Goal: Information Seeking & Learning: Find specific fact

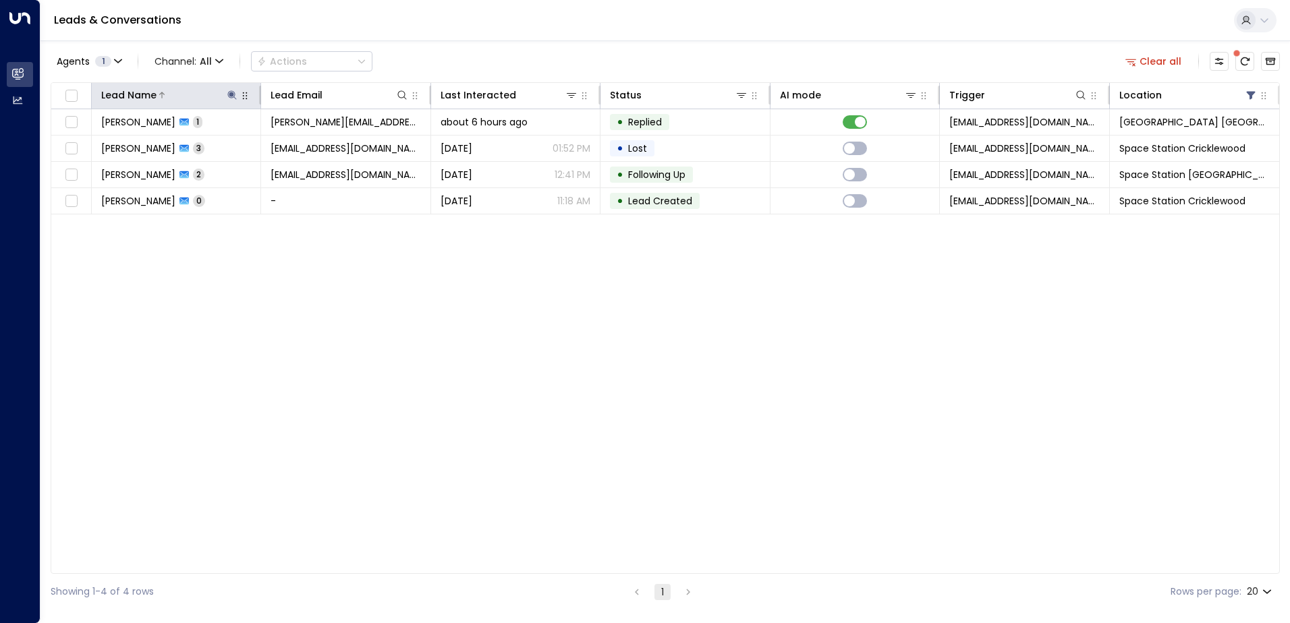
click at [231, 94] on icon at bounding box center [232, 94] width 9 height 9
click at [316, 144] on icon "button" at bounding box center [316, 144] width 11 height 11
click at [274, 141] on input "text" at bounding box center [232, 144] width 186 height 25
type input "******"
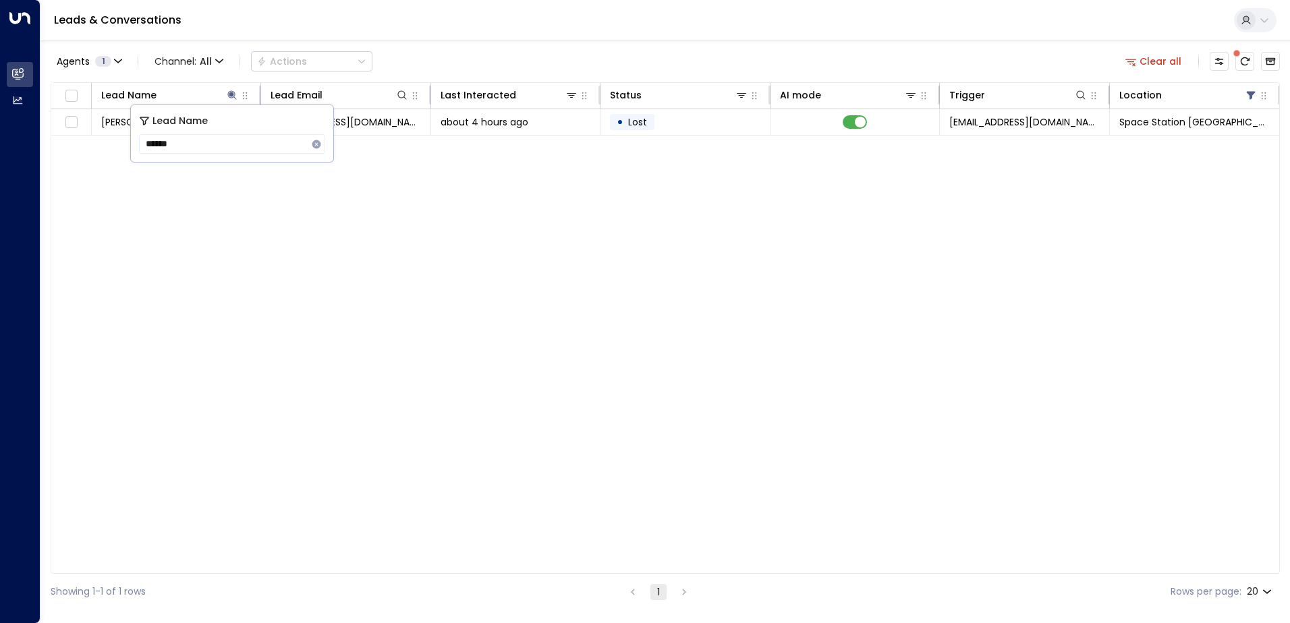
click at [455, 234] on div "Lead Name Lead Email Last Interacted Status AI mode Trigger Location [PERSON_NA…" at bounding box center [665, 328] width 1229 height 492
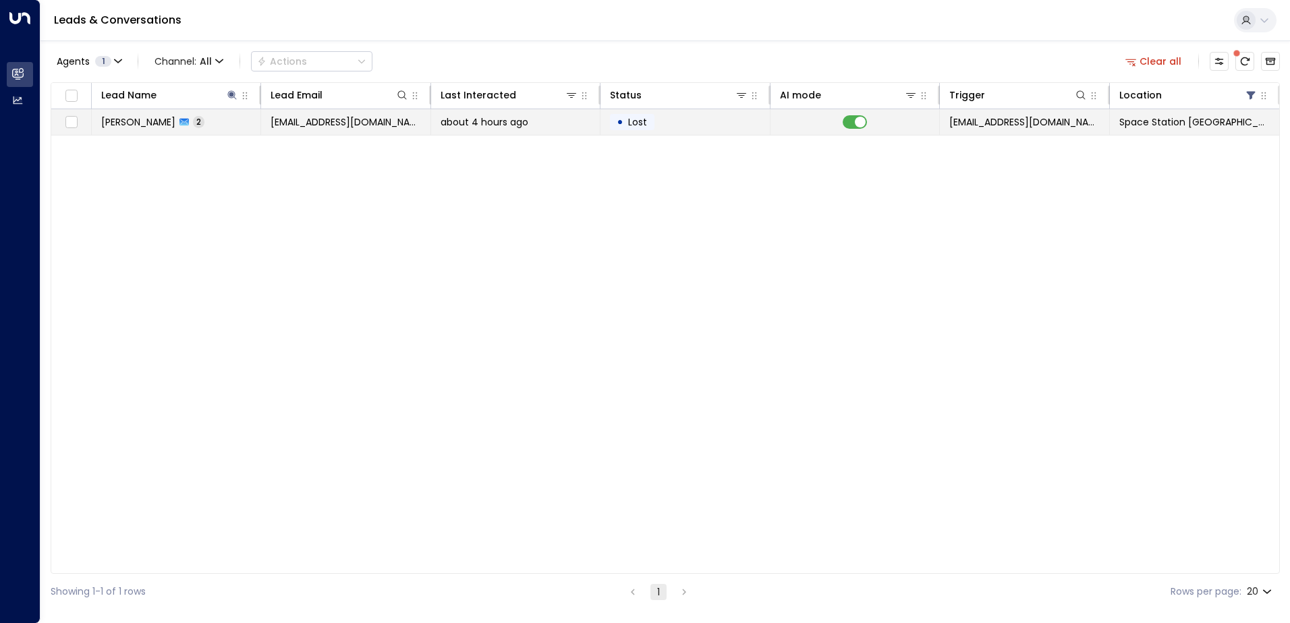
click at [513, 125] on span "about 4 hours ago" at bounding box center [485, 121] width 88 height 13
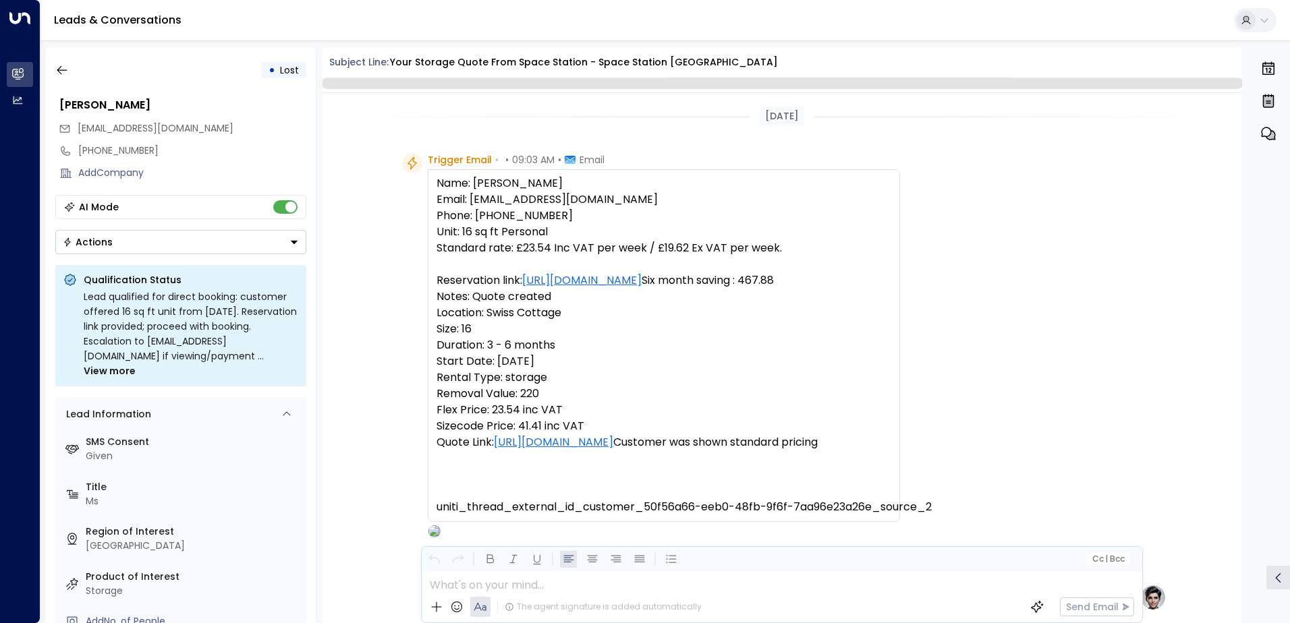
scroll to position [828, 0]
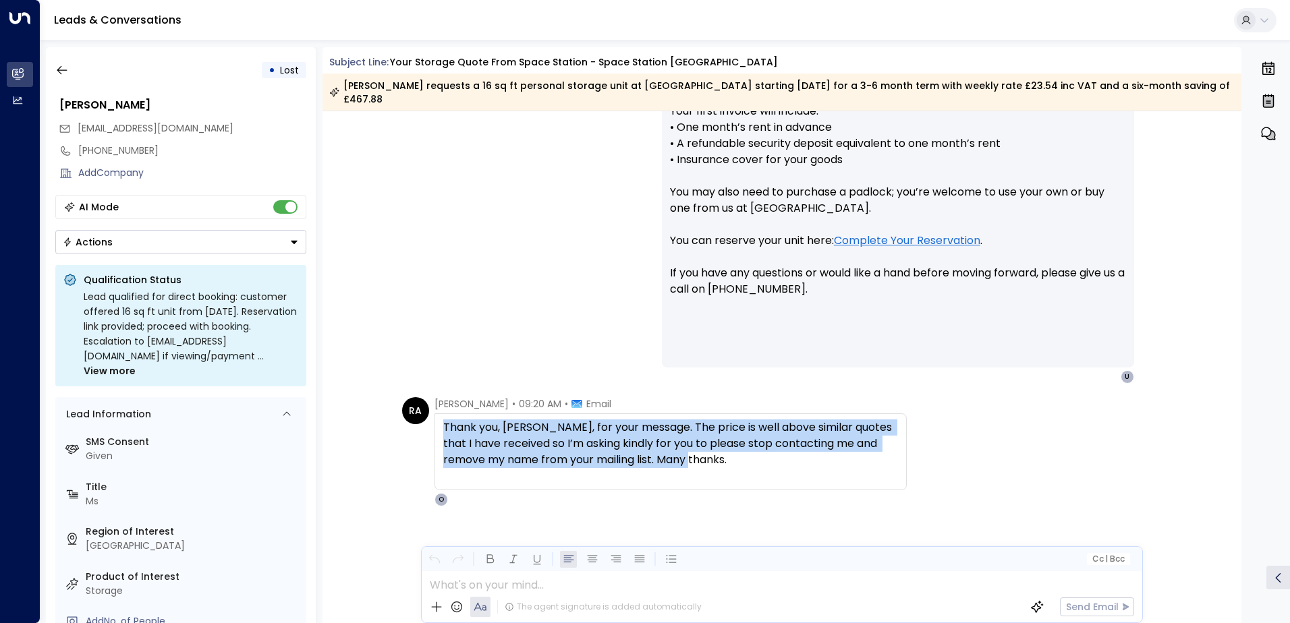
drag, startPoint x: 694, startPoint y: 454, endPoint x: 439, endPoint y: 411, distance: 259.3
click at [439, 414] on div "Thank you, [PERSON_NAME], for your message. The price is well above similar quo…" at bounding box center [670, 452] width 472 height 77
drag, startPoint x: 439, startPoint y: 411, endPoint x: 494, endPoint y: 432, distance: 59.4
copy div "Thank you, [PERSON_NAME], for your message. The price is well above similar quo…"
click at [62, 76] on icon "button" at bounding box center [61, 69] width 13 height 13
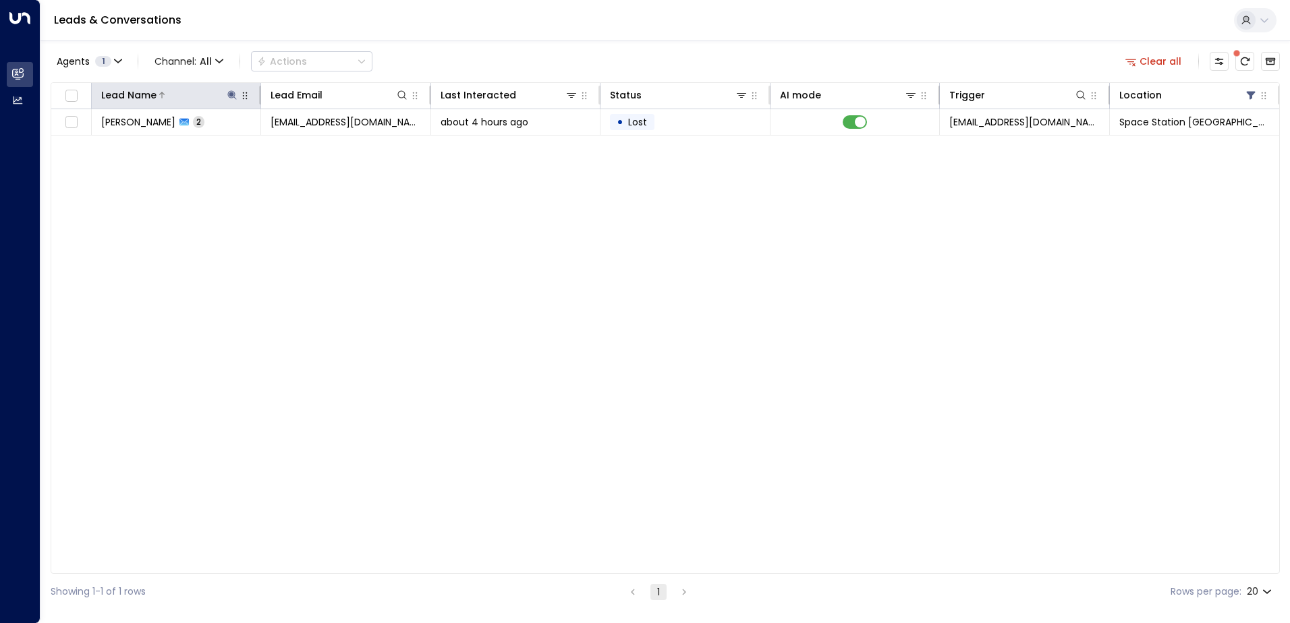
click at [233, 96] on icon at bounding box center [232, 94] width 9 height 9
click at [316, 148] on icon "button" at bounding box center [316, 144] width 9 height 9
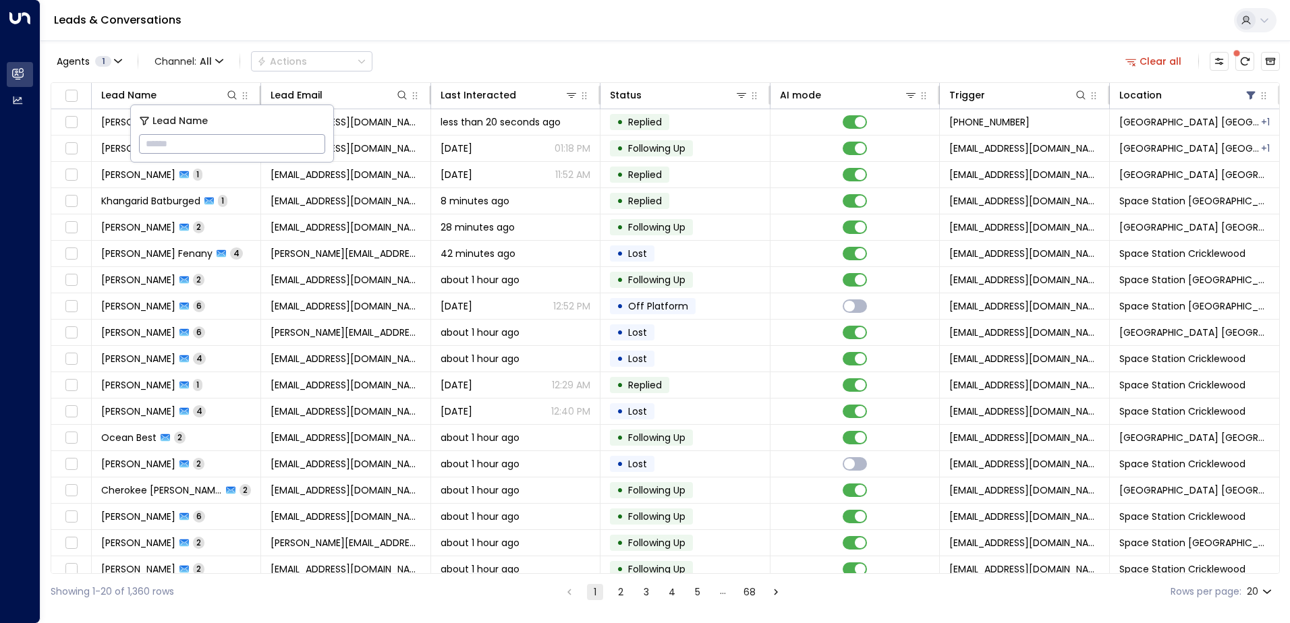
click at [448, 28] on div "Leads & Conversations" at bounding box center [664, 20] width 1249 height 41
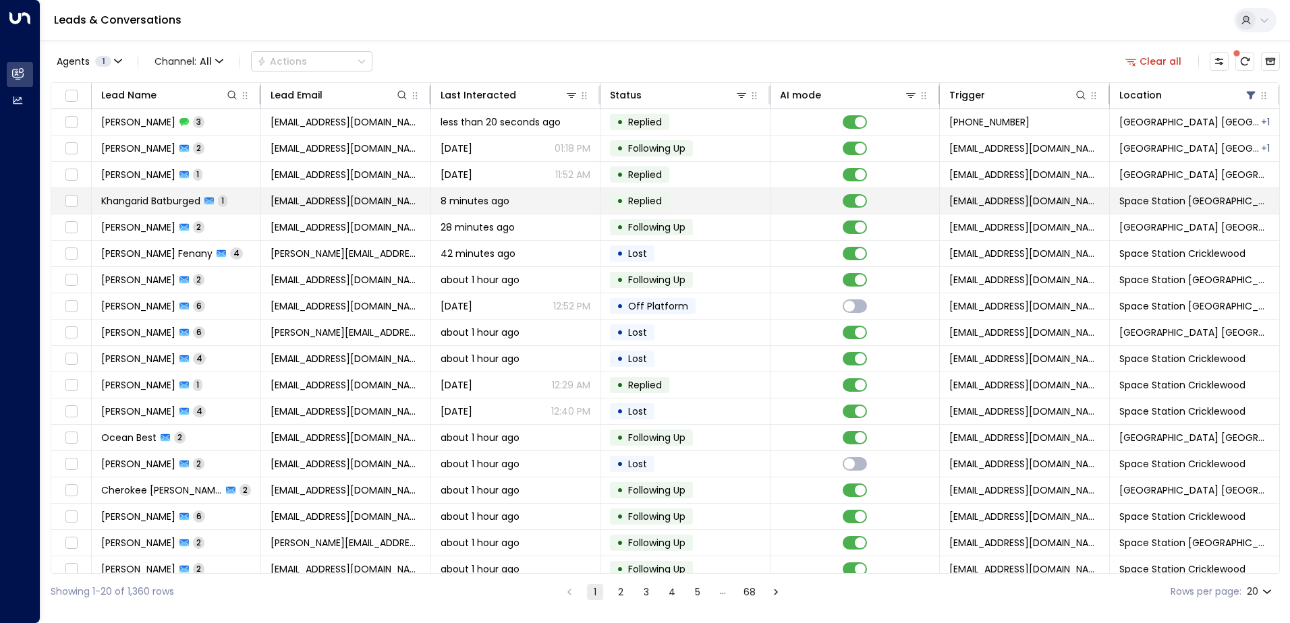
click at [192, 203] on span "Khangarid Batburged" at bounding box center [150, 200] width 99 height 13
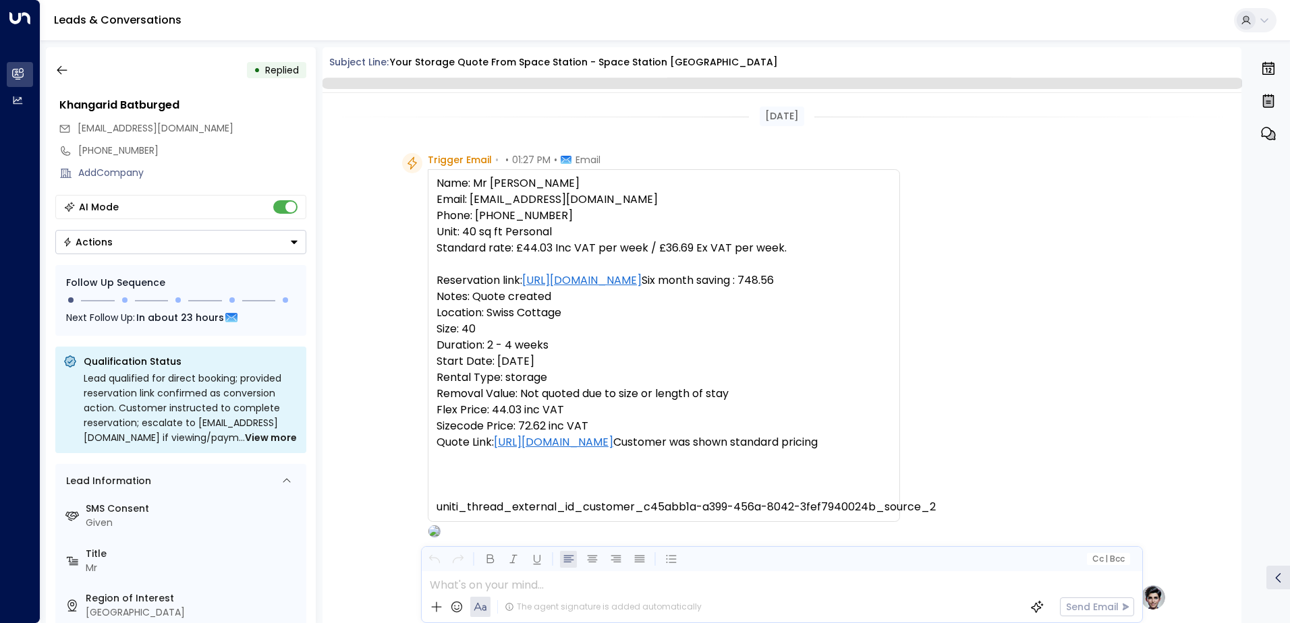
scroll to position [706, 0]
